Goal: Task Accomplishment & Management: Manage account settings

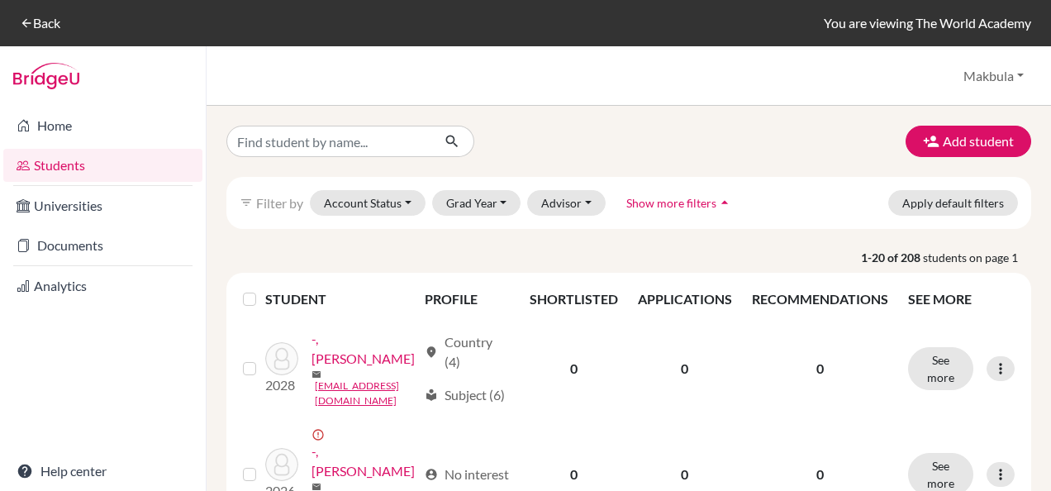
click at [841, 122] on div "Add student filter_list Filter by Account Status Active accounts Archived accou…" at bounding box center [629, 298] width 844 height 385
click at [1019, 73] on button "Makbula" at bounding box center [993, 75] width 75 height 31
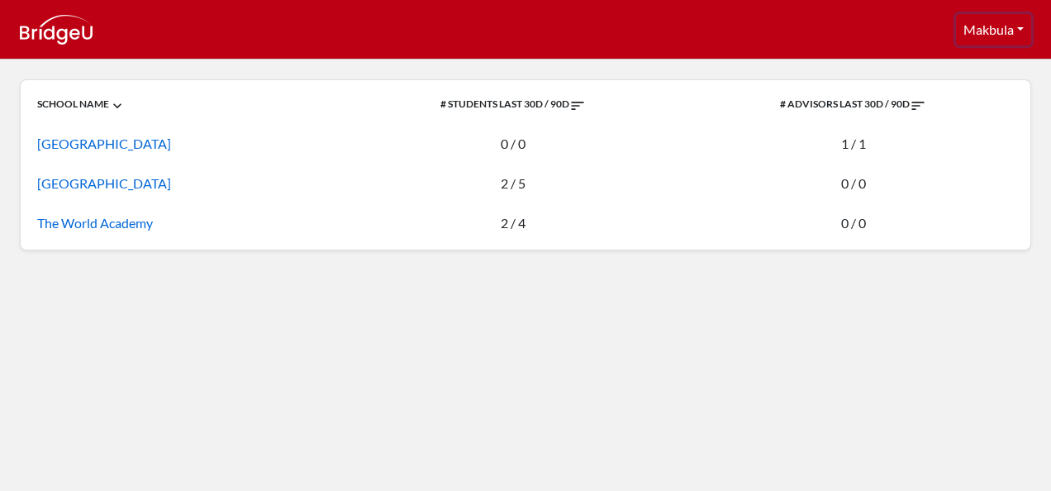
click at [1019, 31] on button "Makbula" at bounding box center [993, 29] width 75 height 31
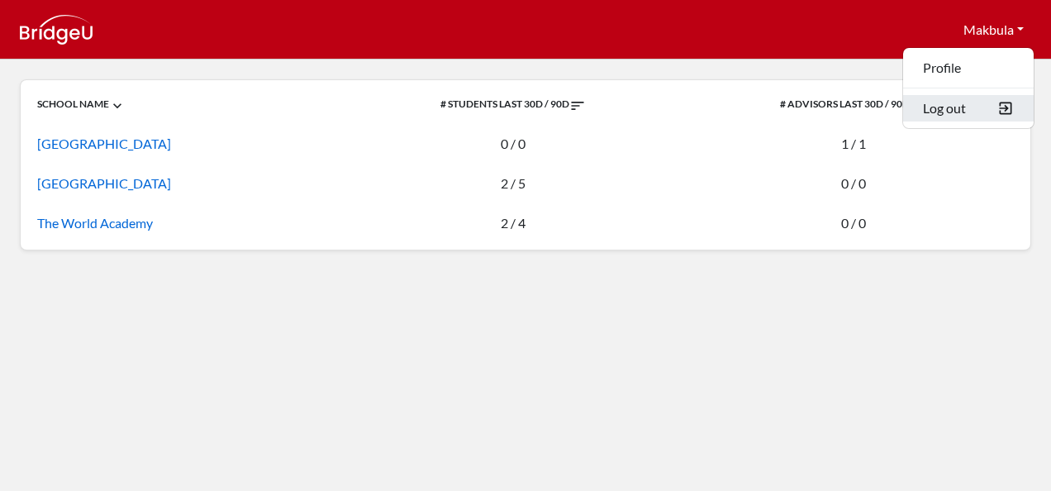
click at [982, 106] on button "Log out" at bounding box center [968, 108] width 131 height 26
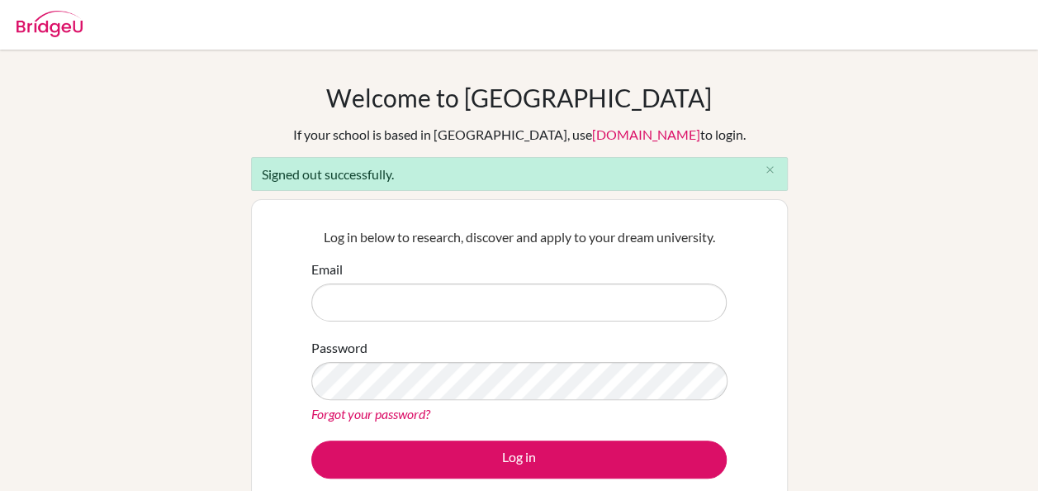
type input "[EMAIL_ADDRESS][DOMAIN_NAME]"
click at [64, 21] on img at bounding box center [50, 24] width 66 height 26
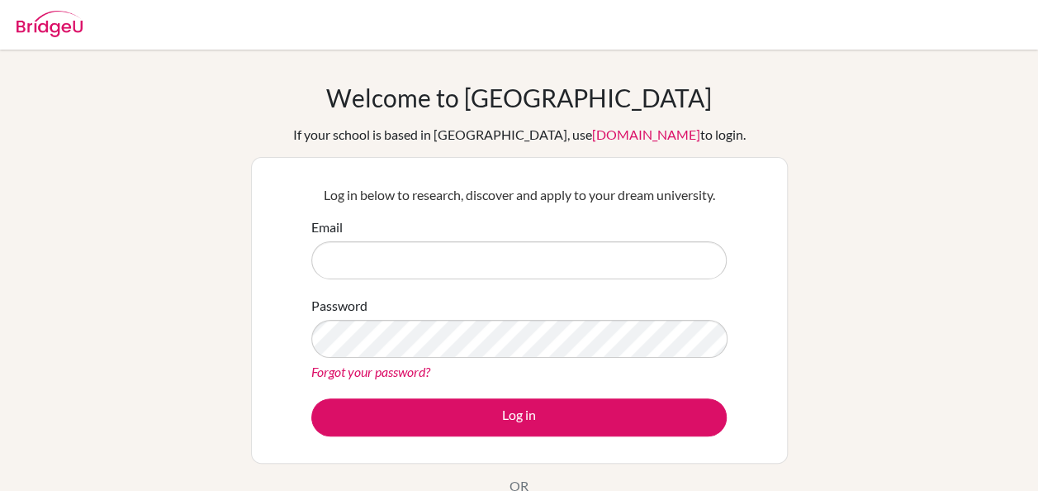
type input "[EMAIL_ADDRESS][DOMAIN_NAME]"
click at [64, 21] on img at bounding box center [50, 24] width 66 height 26
type input "[EMAIL_ADDRESS][DOMAIN_NAME]"
click at [63, 41] on div at bounding box center [50, 22] width 66 height 50
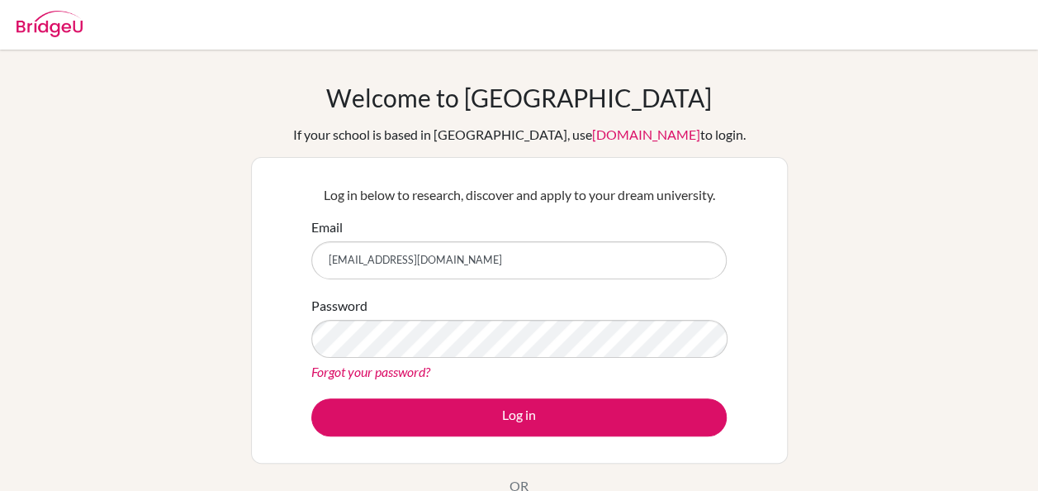
click at [508, 251] on input "[EMAIL_ADDRESS][DOMAIN_NAME]" at bounding box center [519, 260] width 416 height 38
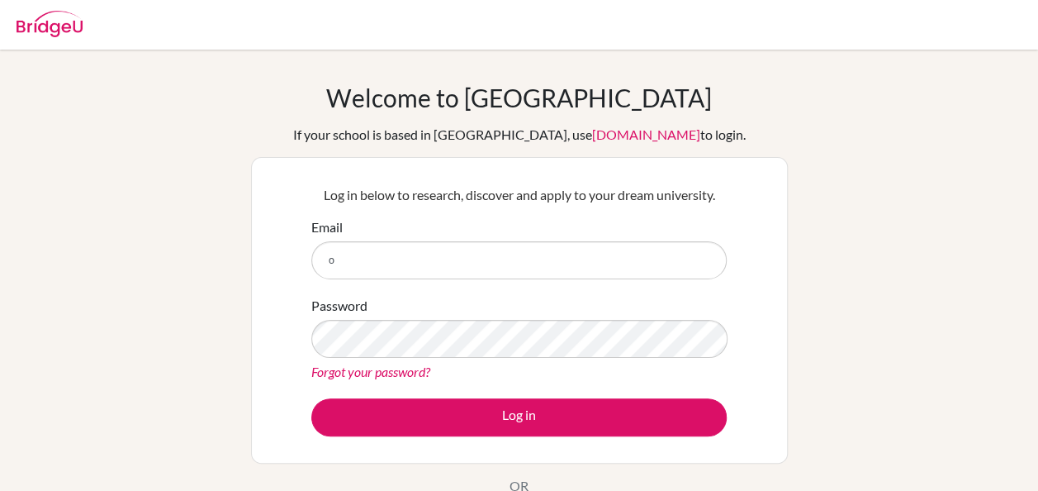
type input "omakbula91@gmail.com"
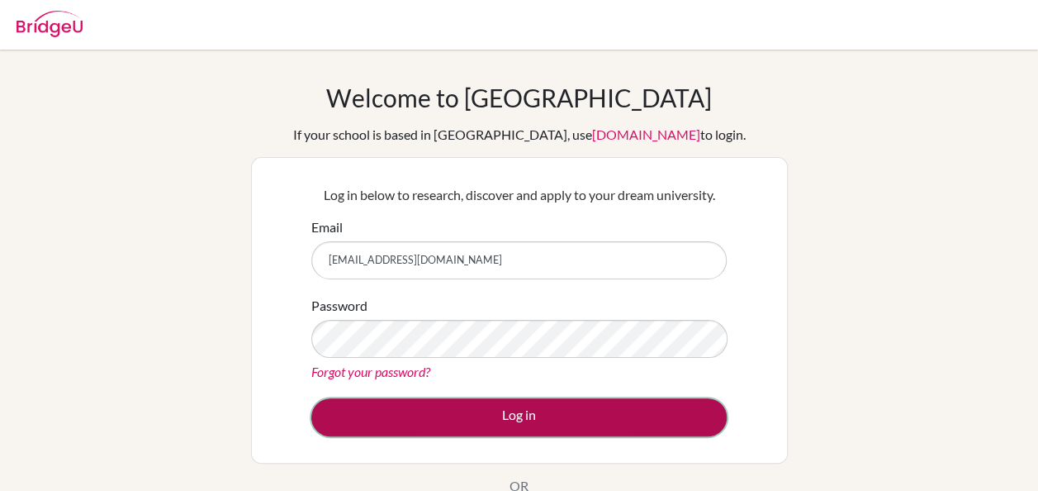
click at [471, 420] on button "Log in" at bounding box center [519, 417] width 416 height 38
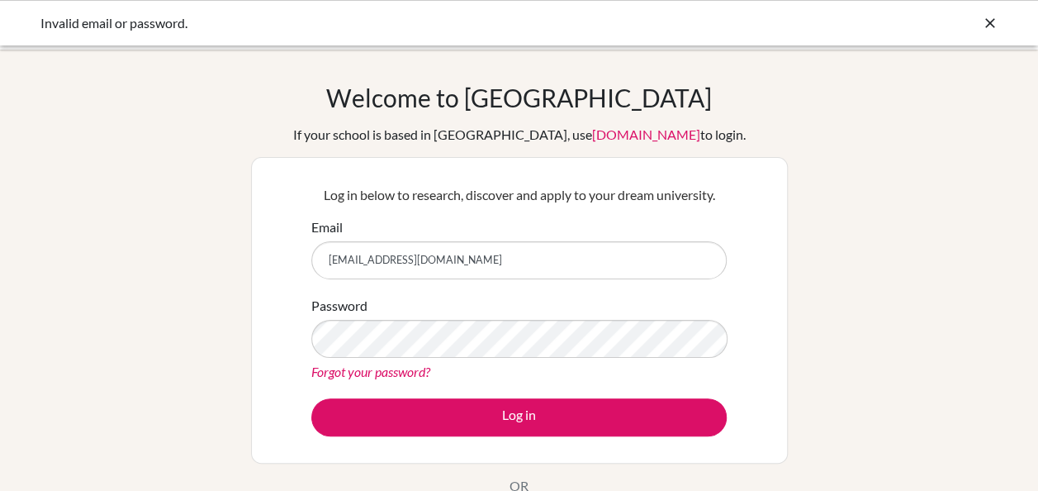
click at [690, 380] on div "Forgot your password?" at bounding box center [519, 372] width 416 height 20
click at [351, 367] on link "Forgot your password?" at bounding box center [370, 372] width 119 height 16
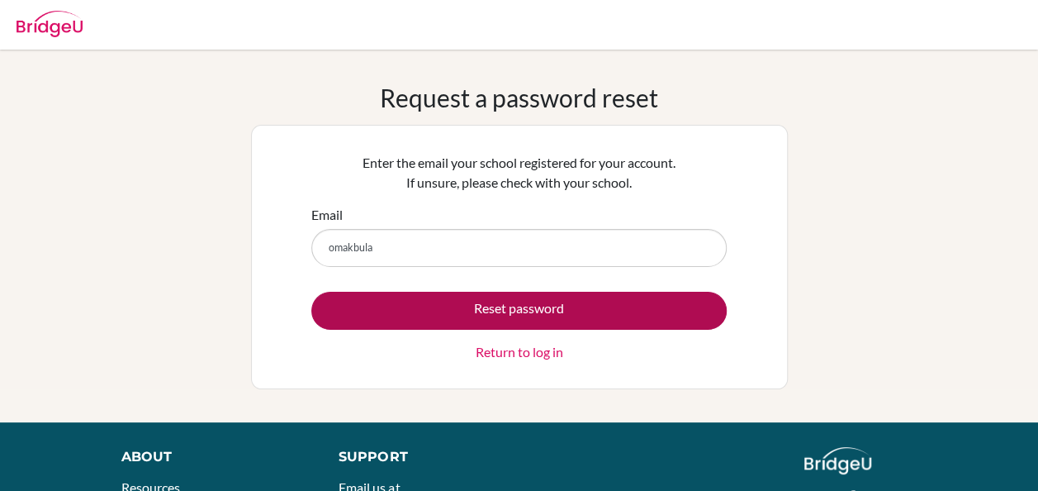
type input "omakbula91@gmail.com"
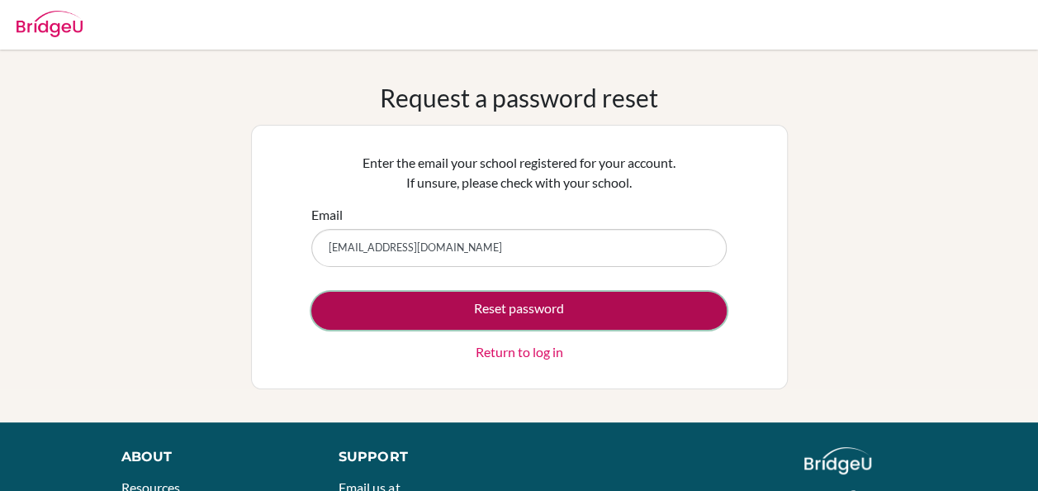
click at [423, 311] on button "Reset password" at bounding box center [519, 311] width 416 height 38
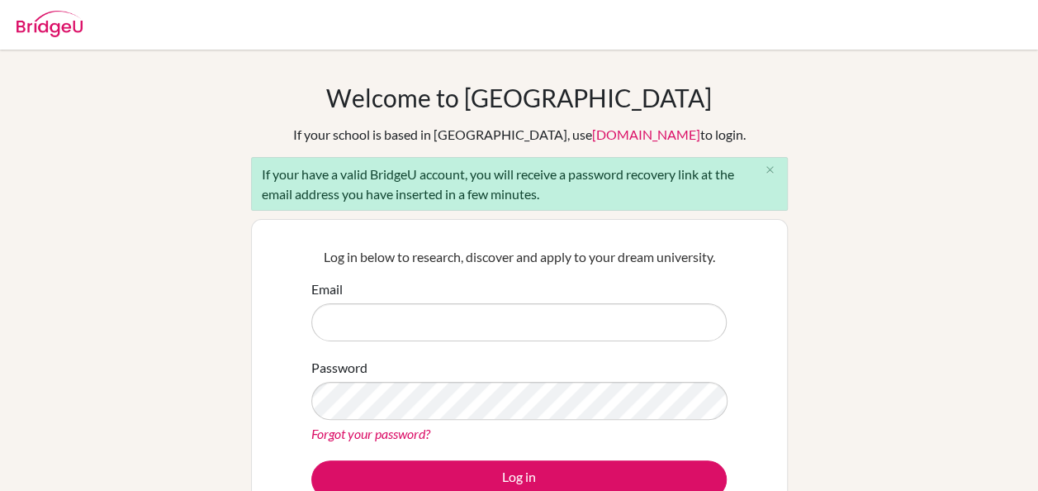
type input "[EMAIL_ADDRESS][DOMAIN_NAME]"
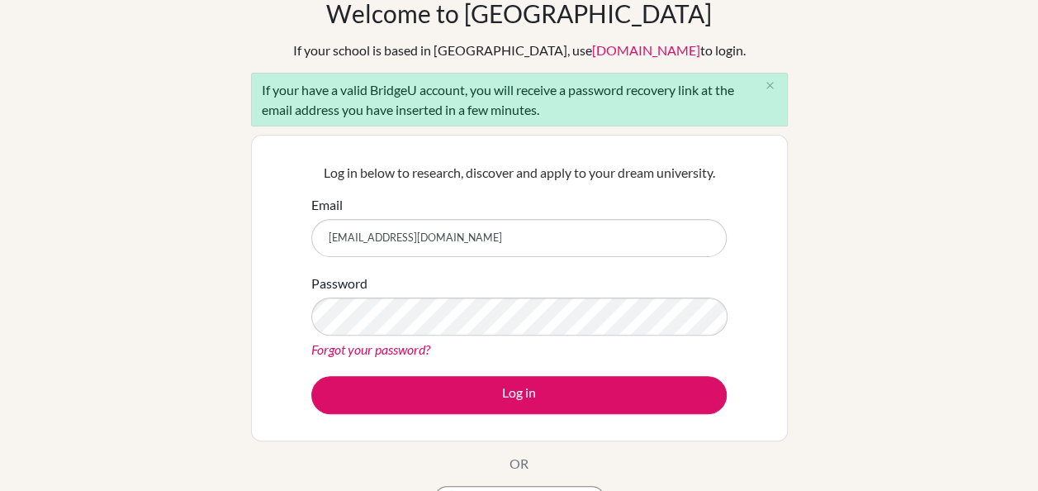
scroll to position [83, 0]
